Goal: Check status: Check status

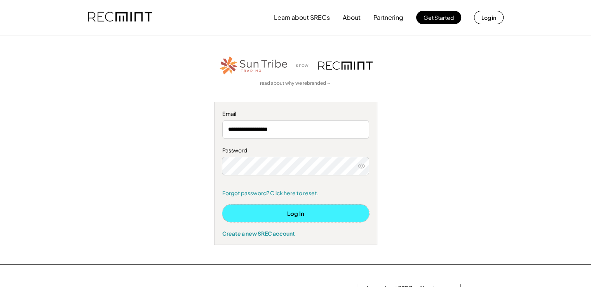
click at [291, 212] on button "Log In" at bounding box center [295, 212] width 147 height 17
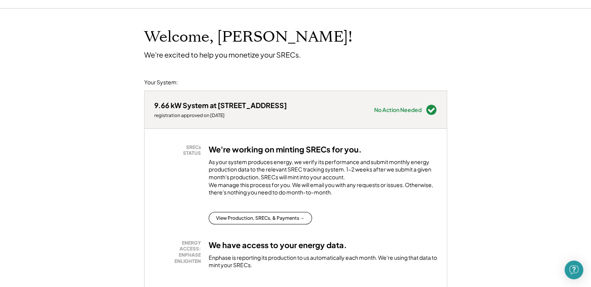
scroll to position [117, 0]
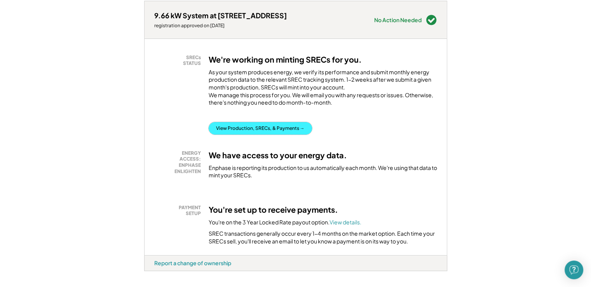
click at [254, 135] on button "View Production, SRECs, & Payments →" at bounding box center [260, 128] width 103 height 12
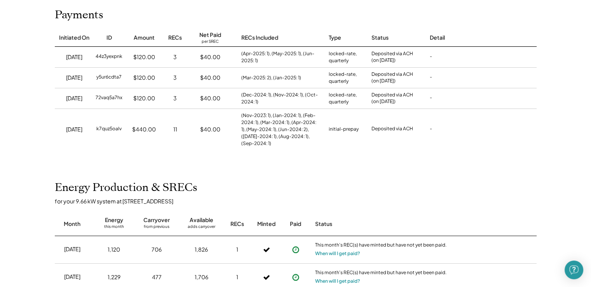
scroll to position [78, 0]
